Goal: Navigation & Orientation: Understand site structure

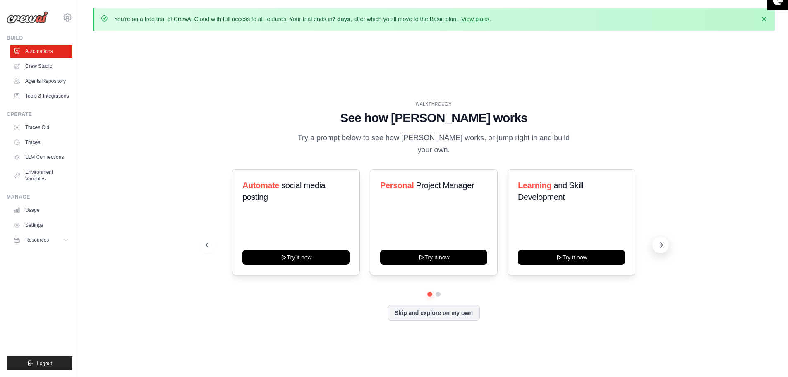
click at [659, 241] on icon at bounding box center [661, 245] width 8 height 8
click at [50, 68] on link "Crew Studio" at bounding box center [42, 66] width 62 height 13
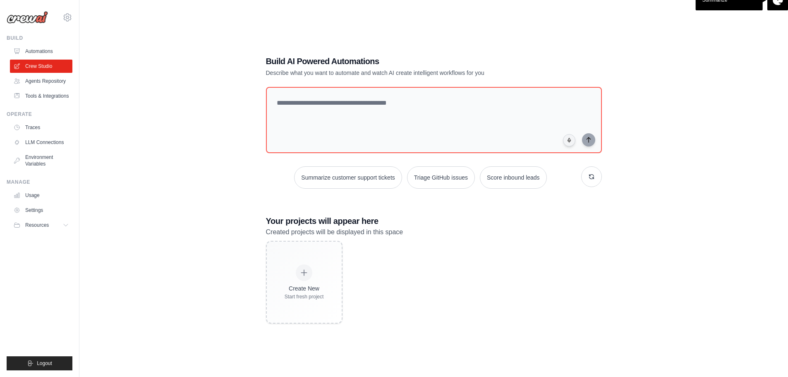
scroll to position [45, 0]
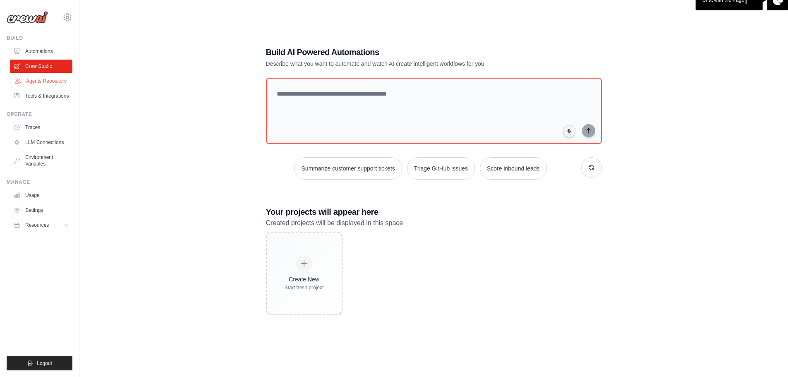
click at [45, 79] on link "Agents Repository" at bounding box center [42, 80] width 62 height 13
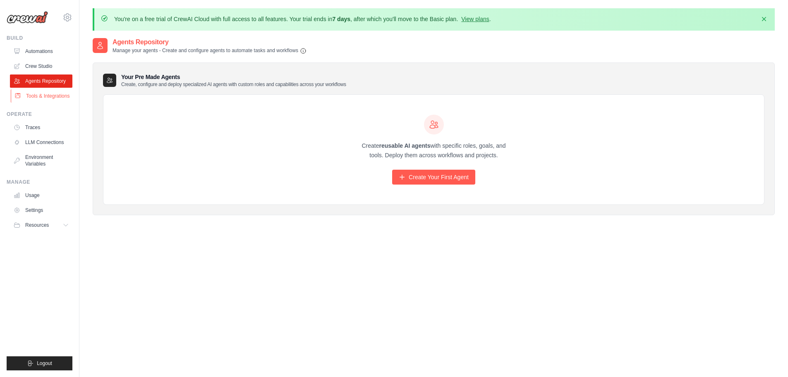
click at [43, 94] on link "Tools & Integrations" at bounding box center [42, 95] width 62 height 13
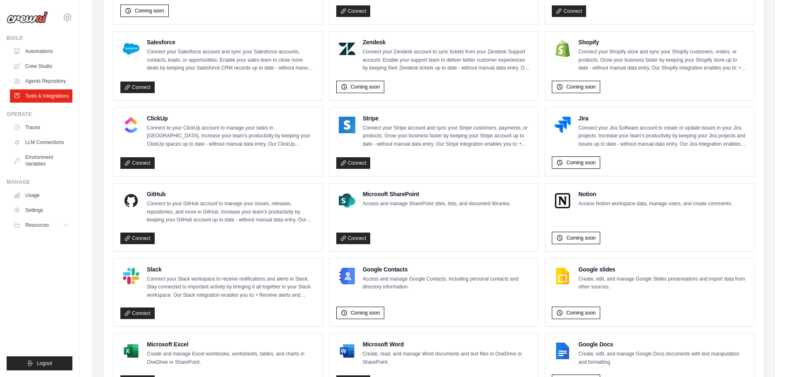
scroll to position [413, 0]
